Goal: Entertainment & Leisure: Consume media (video, audio)

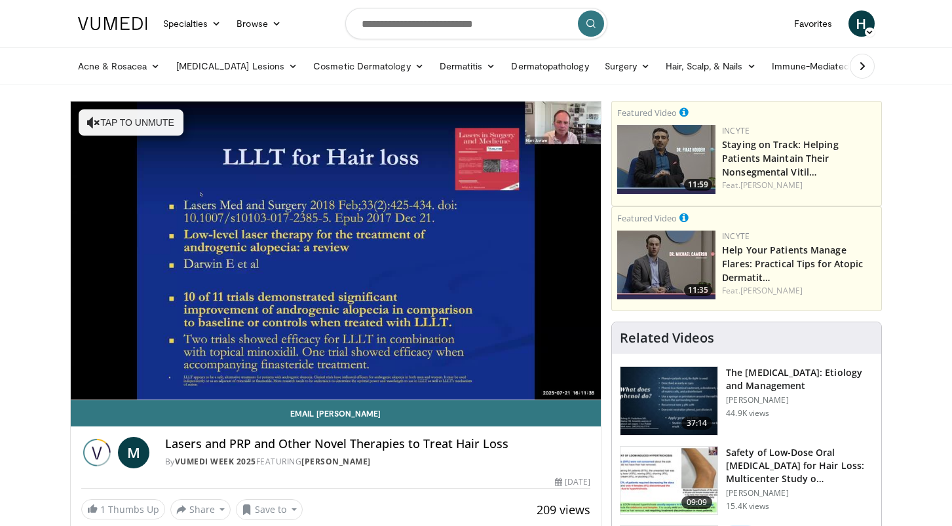
click at [85, 385] on div "10 seconds Tap to unmute" at bounding box center [336, 251] width 531 height 298
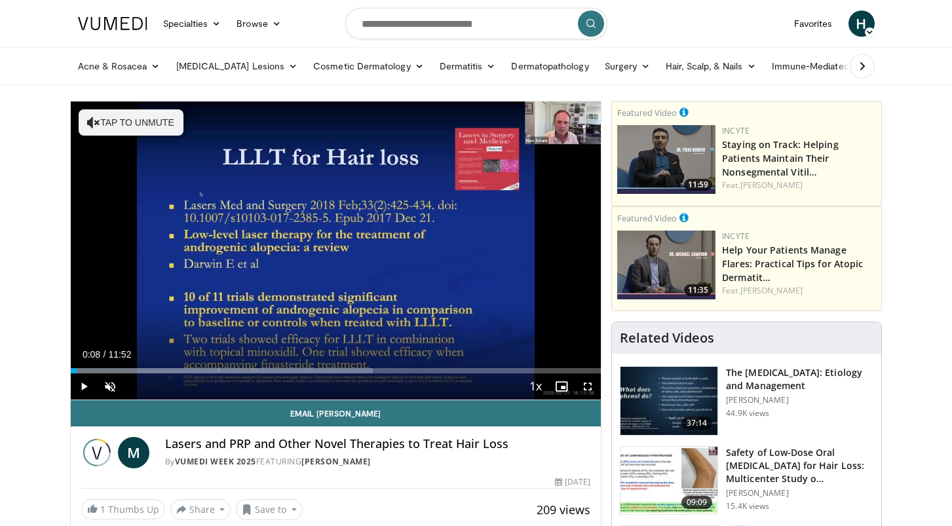
click at [84, 388] on span "Video Player" at bounding box center [84, 387] width 26 height 26
click at [115, 368] on div "Loaded : 75.11% 00:02 01:05" at bounding box center [336, 370] width 531 height 5
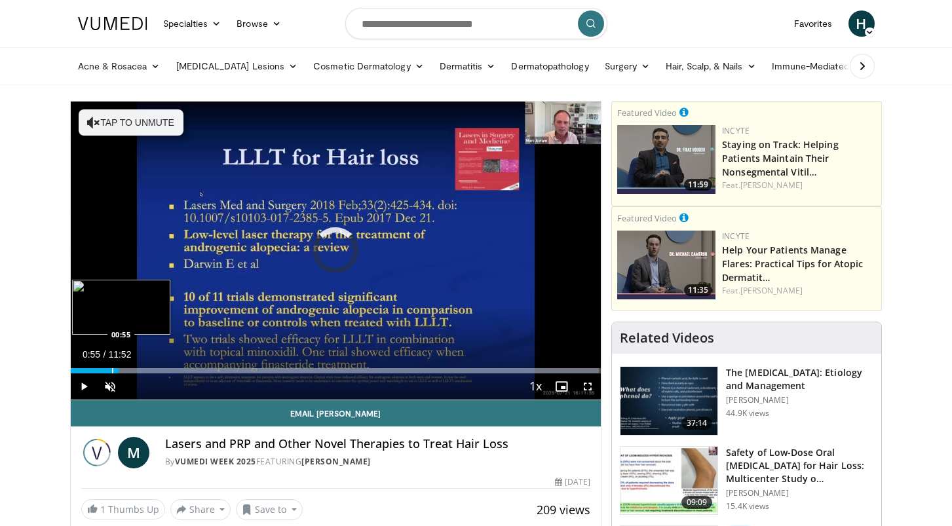
click at [112, 370] on div "Progress Bar" at bounding box center [112, 370] width 1 height 5
click at [80, 395] on span "Video Player" at bounding box center [84, 387] width 26 height 26
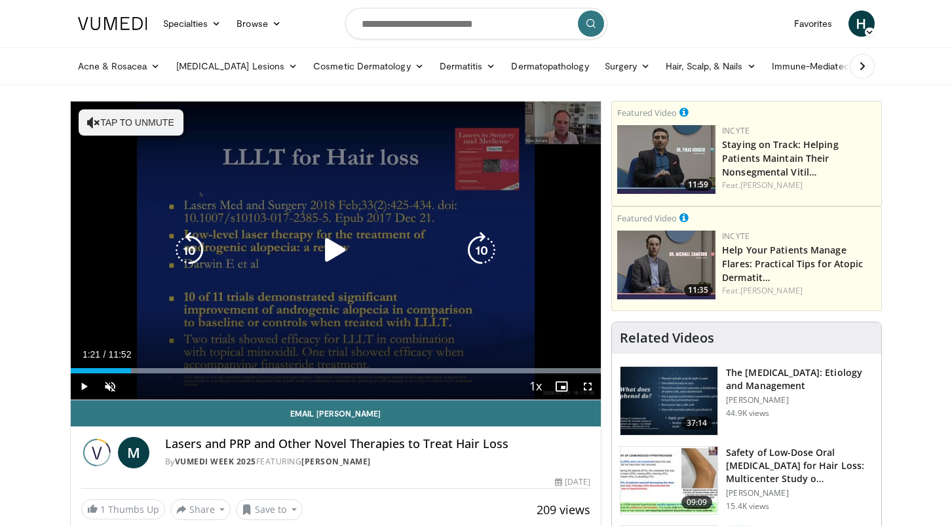
click at [98, 123] on icon "Video Player" at bounding box center [93, 122] width 13 height 13
click at [336, 255] on icon "Video Player" at bounding box center [335, 250] width 37 height 37
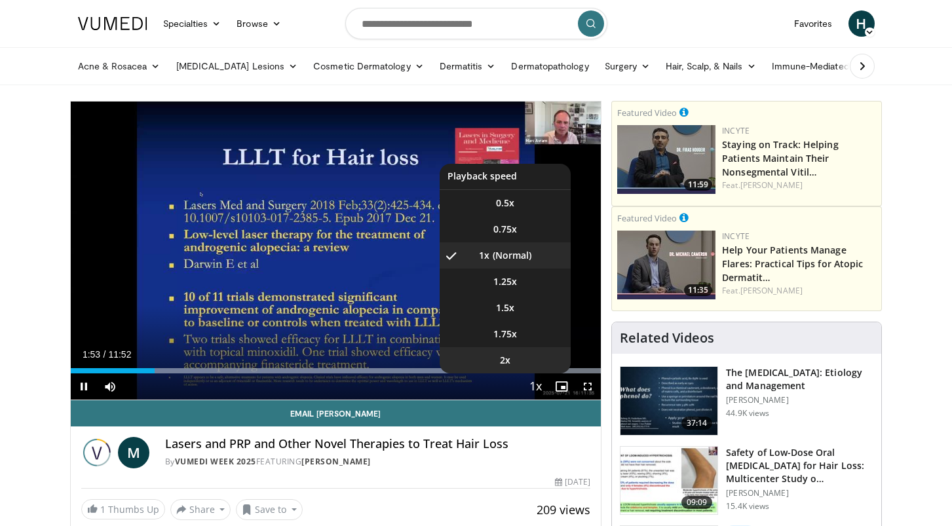
click at [520, 366] on li "2x" at bounding box center [505, 360] width 131 height 26
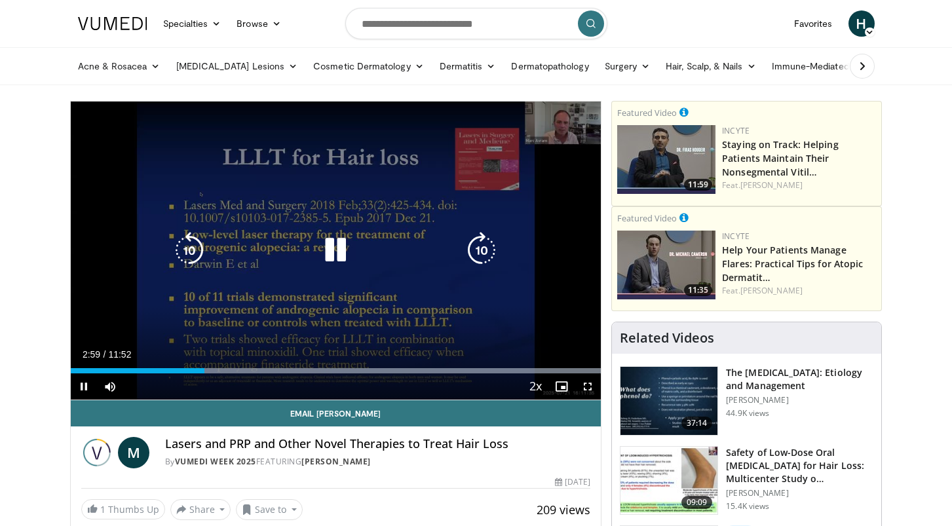
click at [475, 251] on icon "Video Player" at bounding box center [481, 250] width 37 height 37
click at [484, 251] on icon "Video Player" at bounding box center [481, 250] width 37 height 37
click at [480, 250] on icon "Video Player" at bounding box center [481, 250] width 37 height 37
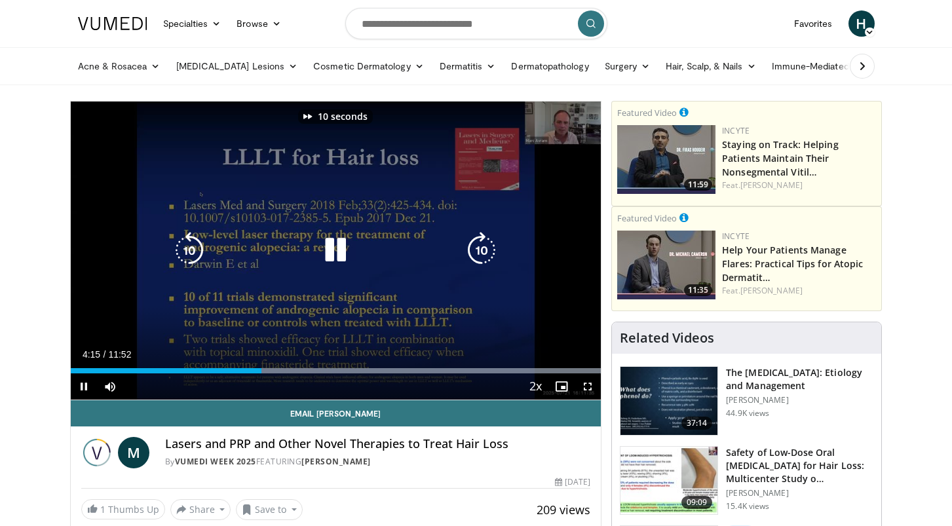
click at [480, 250] on icon "Video Player" at bounding box center [481, 250] width 37 height 37
click at [477, 248] on icon "Video Player" at bounding box center [481, 250] width 37 height 37
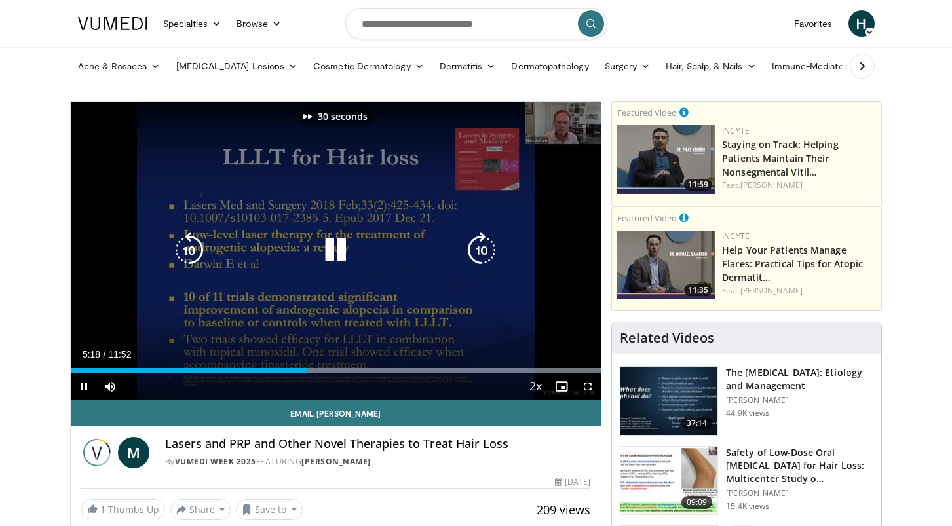
click at [477, 248] on icon "Video Player" at bounding box center [481, 250] width 37 height 37
click at [486, 252] on icon "Video Player" at bounding box center [481, 250] width 37 height 37
click at [435, 275] on div "10 seconds Tap to unmute" at bounding box center [336, 251] width 531 height 298
